Goal: Task Accomplishment & Management: Manage account settings

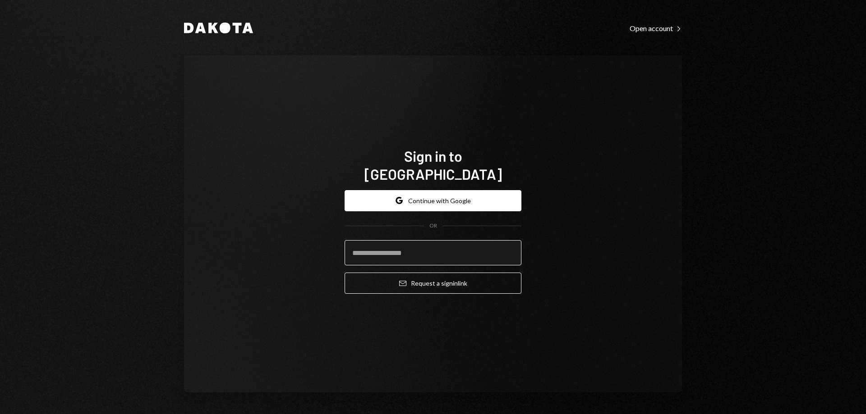
click at [418, 242] on input "email" at bounding box center [433, 252] width 177 height 25
type input "**********"
click at [581, 215] on div "**********" at bounding box center [433, 223] width 498 height 337
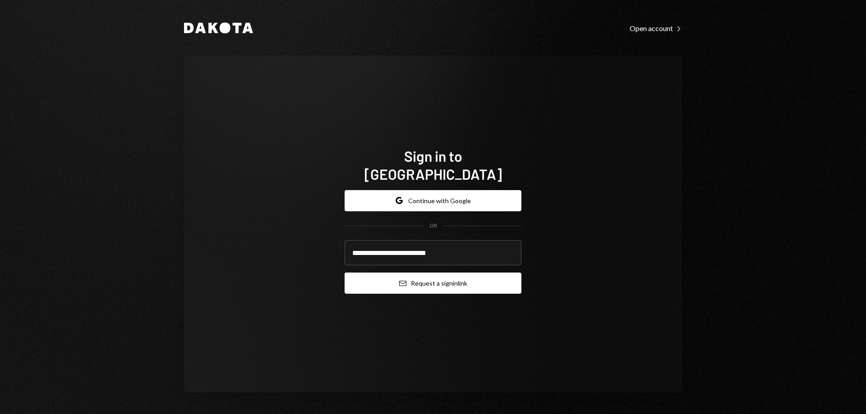
click at [470, 278] on button "Email Request a sign in link" at bounding box center [433, 283] width 177 height 21
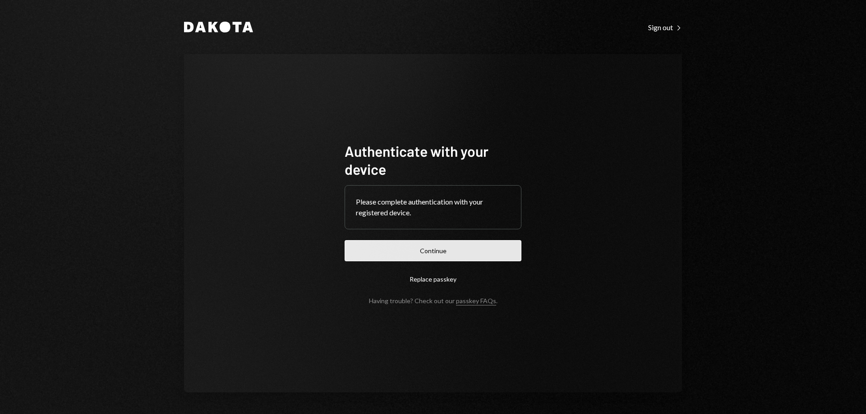
click at [435, 256] on button "Continue" at bounding box center [433, 250] width 177 height 21
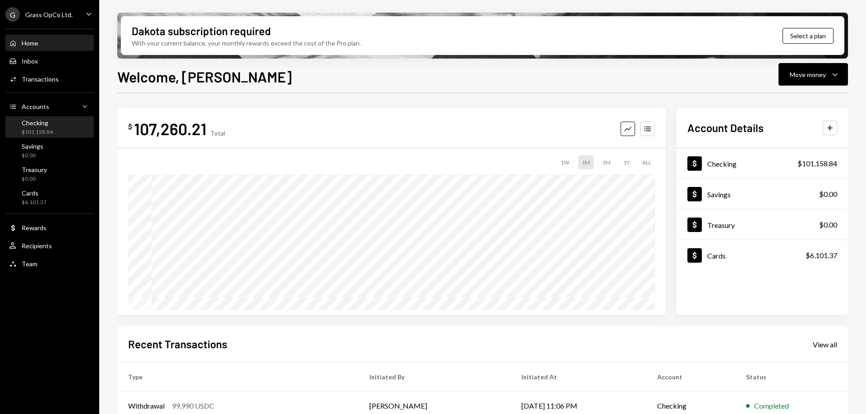
click at [68, 128] on div "Checking $101,158.84" at bounding box center [49, 127] width 81 height 17
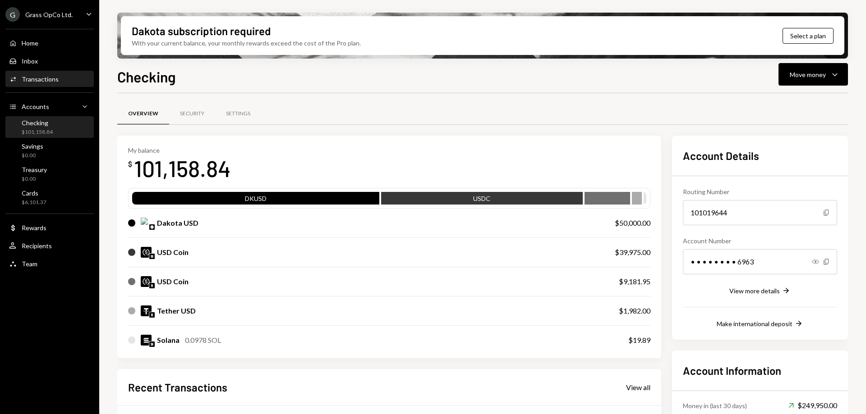
click at [66, 72] on div "Activities Transactions" at bounding box center [49, 79] width 81 height 15
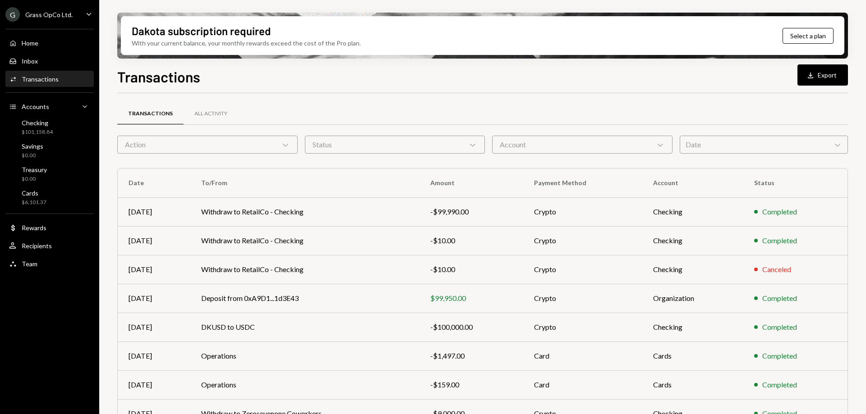
click at [563, 143] on div "Account Chevron Down" at bounding box center [582, 145] width 180 height 18
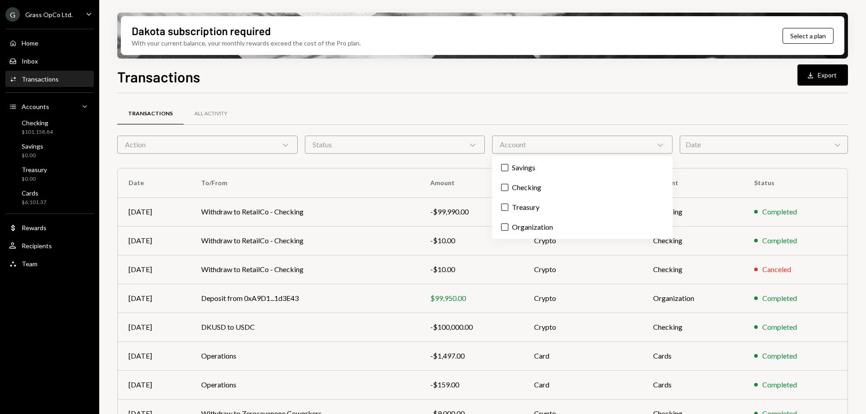
click at [535, 140] on div "Account Chevron Down" at bounding box center [582, 145] width 180 height 18
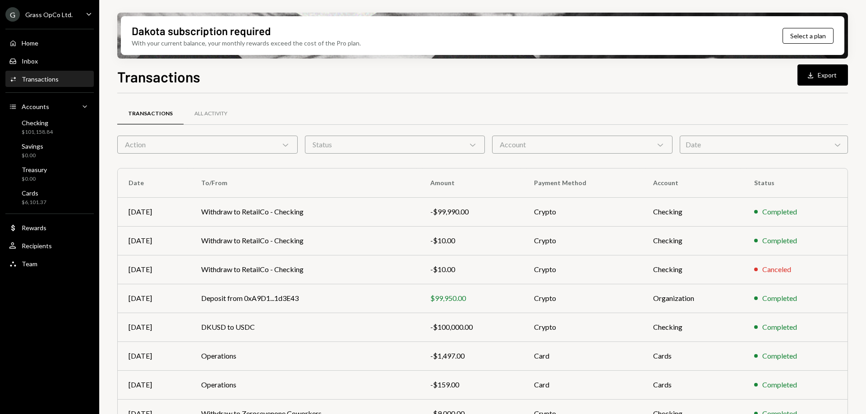
click at [356, 133] on div "Transactions All Activity" at bounding box center [482, 118] width 731 height 33
click at [213, 142] on div "Action Chevron Down" at bounding box center [207, 145] width 180 height 18
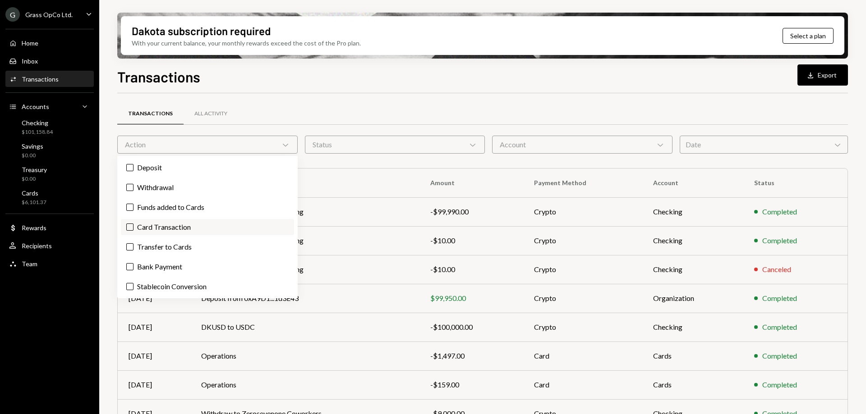
click at [182, 222] on label "Card Transaction" at bounding box center [207, 227] width 173 height 16
click at [133, 224] on button "Card Transaction" at bounding box center [129, 227] width 7 height 7
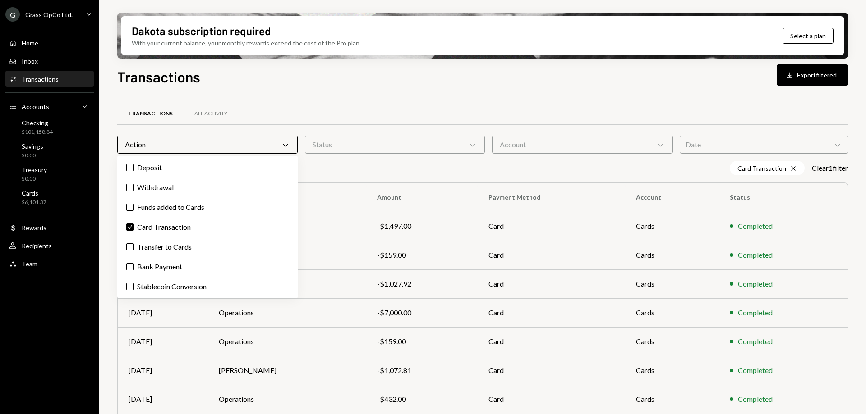
click at [335, 95] on div "Transactions All Activity Action Chevron Down Status Chevron Down Account Chevr…" at bounding box center [482, 315] width 731 height 445
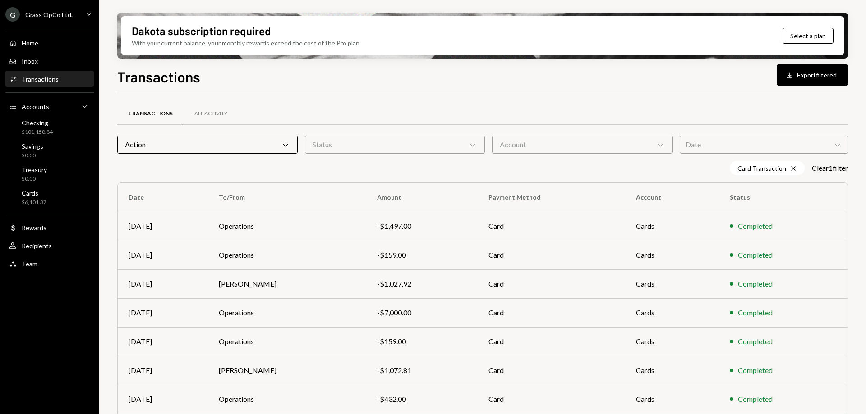
click at [334, 95] on div "Transactions All Activity Action Chevron Down Status Chevron Down Account Chevr…" at bounding box center [482, 315] width 731 height 445
click at [331, 94] on div "Transactions All Activity Action Chevron Down Status Chevron Down Account Chevr…" at bounding box center [482, 315] width 731 height 445
click at [265, 137] on div "Action Chevron Down" at bounding box center [207, 145] width 180 height 18
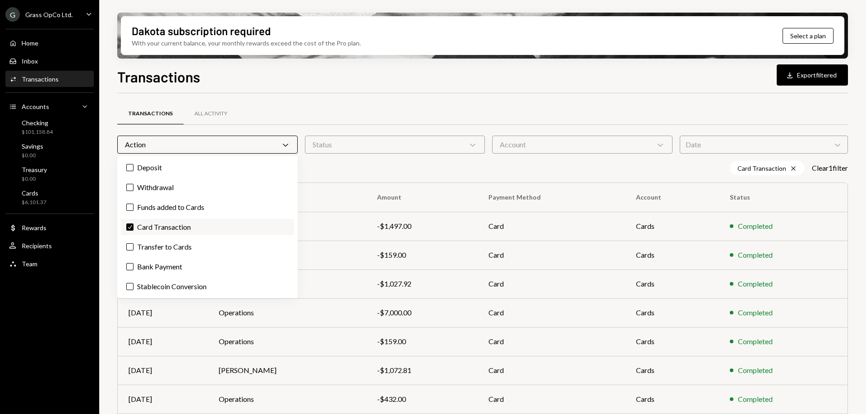
click at [183, 221] on label "Check Card Transaction" at bounding box center [207, 227] width 173 height 16
click at [133, 224] on button "Check" at bounding box center [129, 227] width 7 height 7
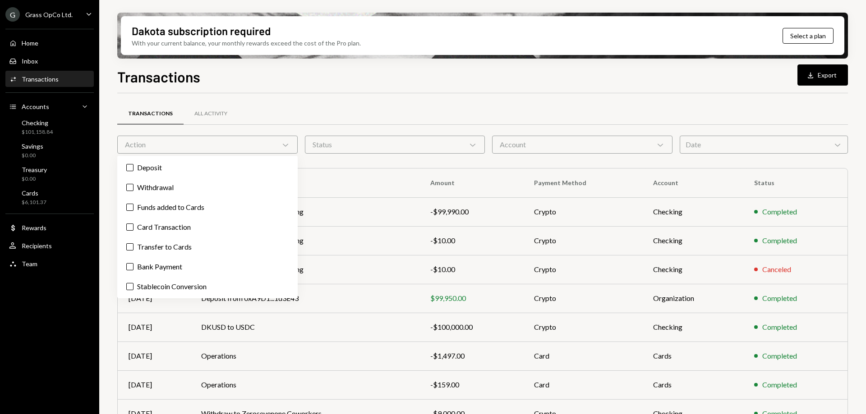
click at [368, 161] on div "Transactions All Activity Action Chevron Down Status Chevron Down Account Chevr…" at bounding box center [482, 316] width 731 height 416
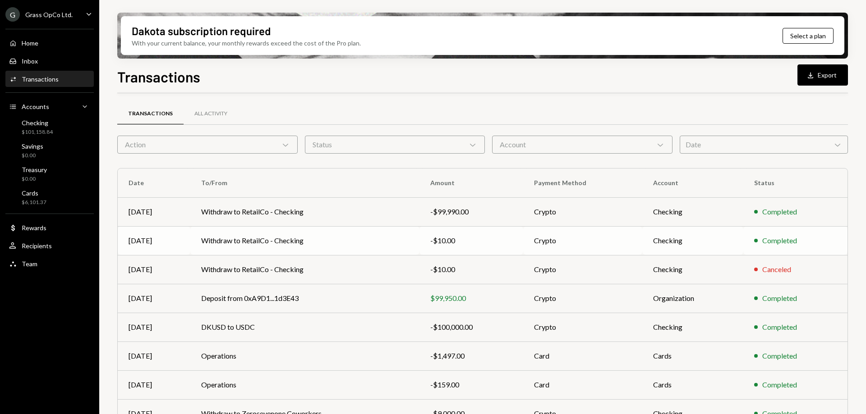
scroll to position [99, 0]
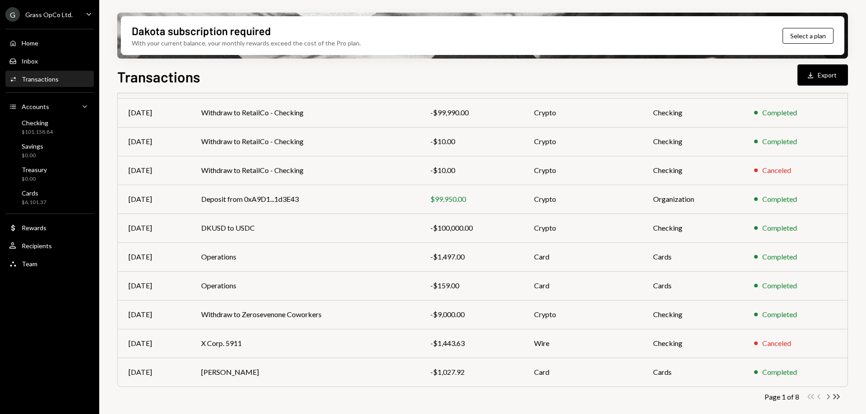
click at [826, 395] on icon "Chevron Right" at bounding box center [827, 397] width 9 height 9
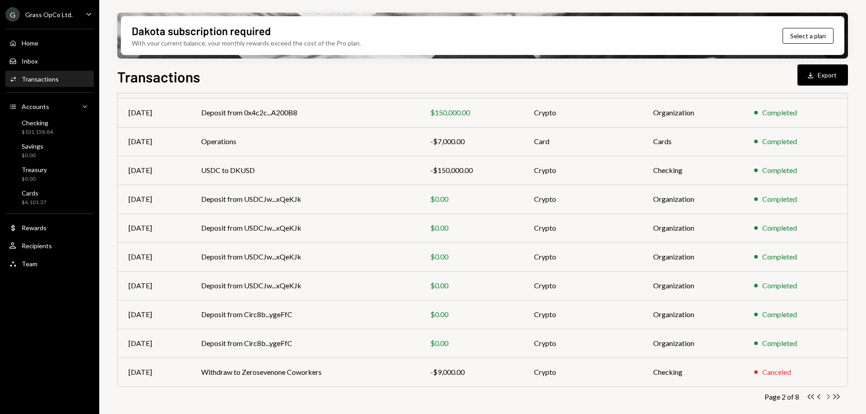
click at [828, 395] on icon "Chevron Right" at bounding box center [827, 397] width 9 height 9
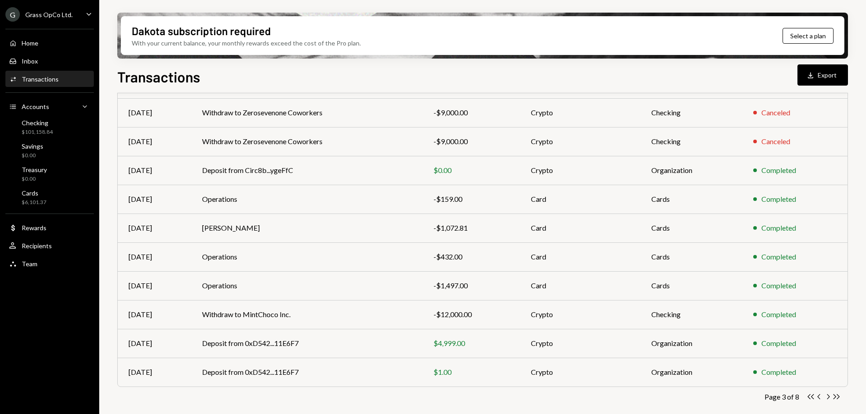
click at [828, 395] on icon "Chevron Right" at bounding box center [827, 397] width 9 height 9
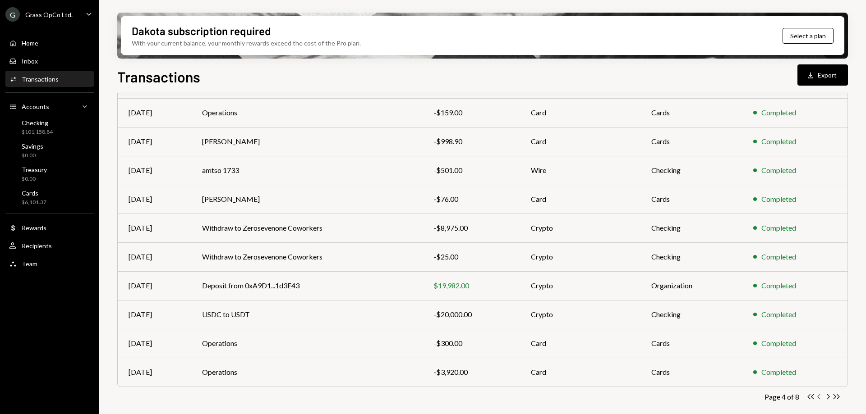
click at [820, 394] on icon "Chevron Left" at bounding box center [819, 397] width 9 height 9
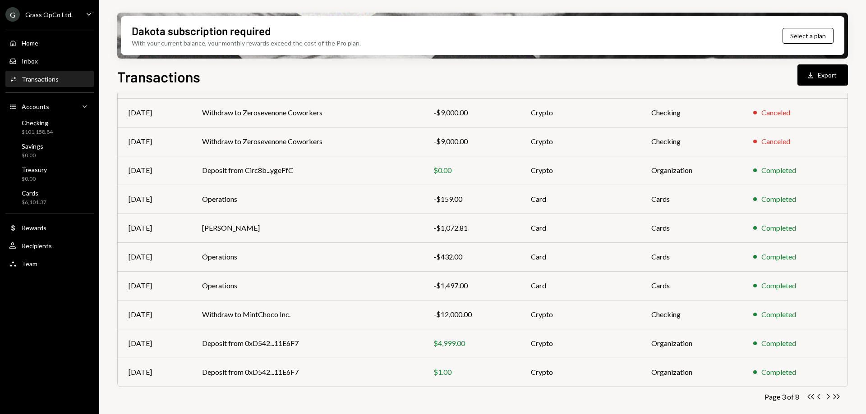
drag, startPoint x: 59, startPoint y: 325, endPoint x: 33, endPoint y: 315, distance: 27.1
click at [38, 318] on div "G Grass OpCo Ltd. Caret Down Home Home Inbox Inbox Activities Transactions Acco…" at bounding box center [49, 207] width 99 height 414
drag, startPoint x: 27, startPoint y: 312, endPoint x: 23, endPoint y: 308, distance: 5.7
click at [26, 312] on div "G Grass OpCo Ltd. Caret Down Home Home Inbox Inbox Activities Transactions Acco…" at bounding box center [49, 207] width 99 height 414
click at [23, 308] on div "G Grass OpCo Ltd. Caret Down Home Home Inbox Inbox Activities Transactions Acco…" at bounding box center [49, 207] width 99 height 414
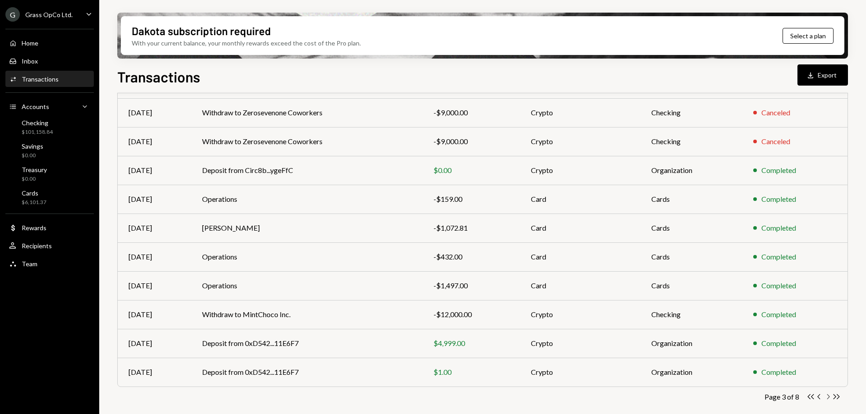
click at [826, 398] on icon "Chevron Right" at bounding box center [827, 397] width 9 height 9
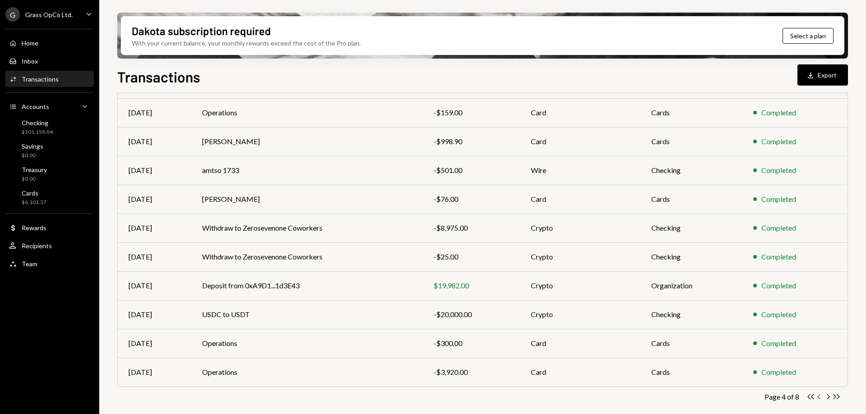
click at [818, 393] on icon "Chevron Left" at bounding box center [819, 397] width 9 height 9
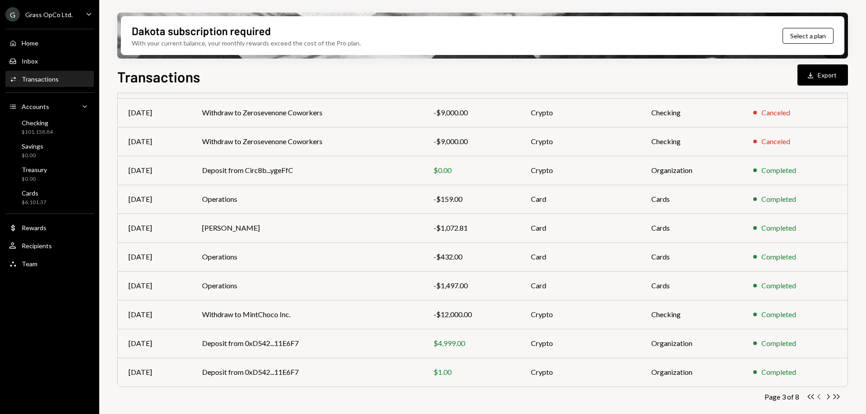
click at [816, 395] on icon "Chevron Left" at bounding box center [819, 397] width 9 height 9
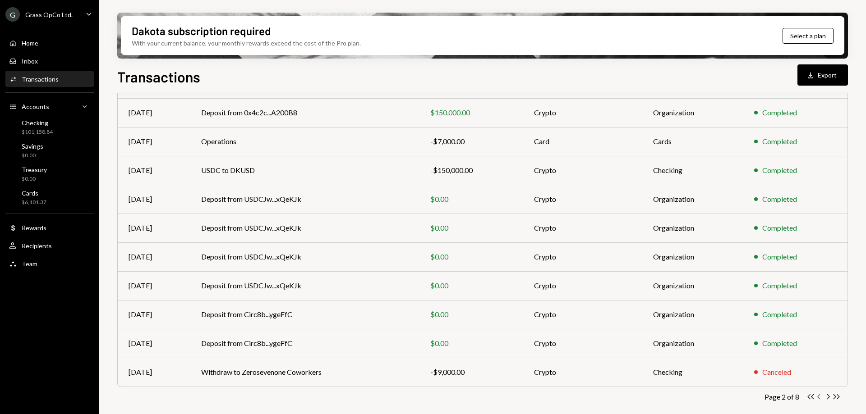
click at [818, 395] on icon "Chevron Left" at bounding box center [819, 397] width 9 height 9
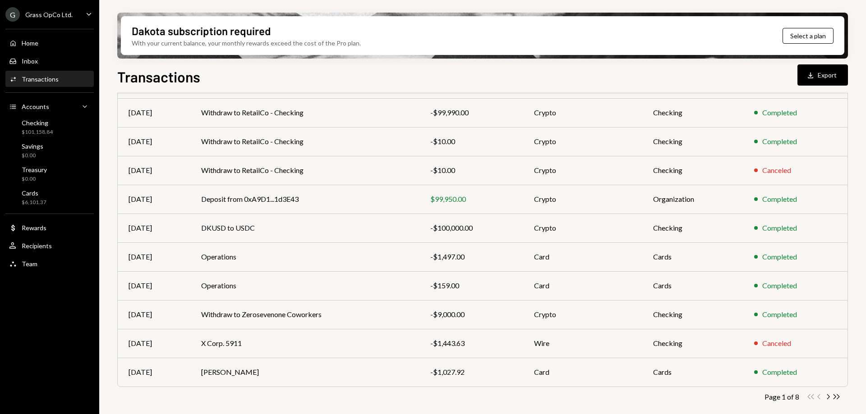
click at [819, 395] on div "Double Arrow Left Chevron Left Chevron Right Double Arrow Right" at bounding box center [823, 397] width 34 height 9
drag, startPoint x: 281, startPoint y: 84, endPoint x: 276, endPoint y: 83, distance: 6.0
click at [276, 83] on div "Transactions Download Export" at bounding box center [482, 76] width 731 height 20
click at [271, 81] on div "Transactions Download Export" at bounding box center [482, 76] width 731 height 20
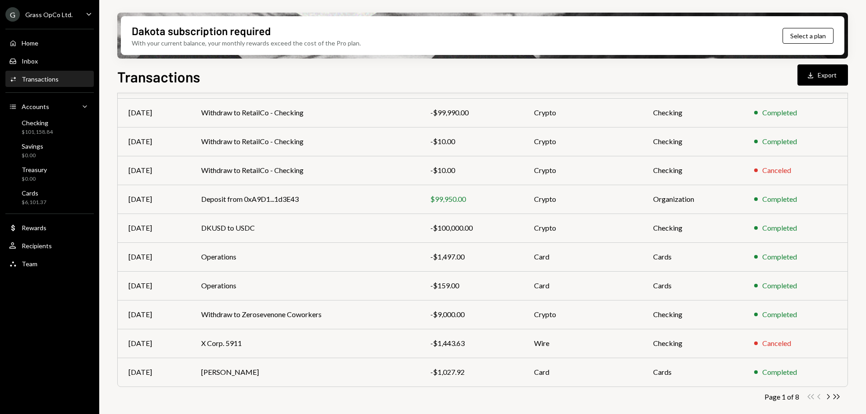
click at [271, 81] on div "Transactions Download Export" at bounding box center [482, 76] width 731 height 20
click at [270, 81] on div "Transactions Download Export" at bounding box center [482, 76] width 731 height 20
click at [268, 80] on div "Transactions Download Export" at bounding box center [482, 76] width 731 height 20
drag, startPoint x: 268, startPoint y: 80, endPoint x: 260, endPoint y: 78, distance: 8.9
click at [268, 80] on div "Transactions Download Export" at bounding box center [482, 76] width 731 height 20
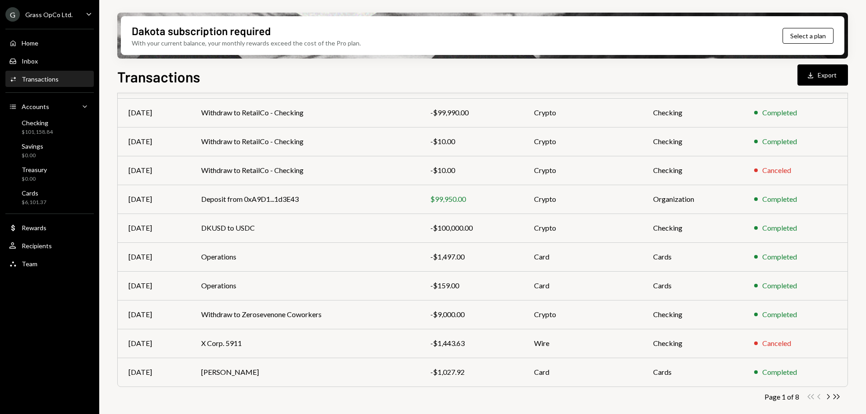
click at [257, 78] on div "Transactions Download Export" at bounding box center [482, 76] width 731 height 20
